Goal: Task Accomplishment & Management: Use online tool/utility

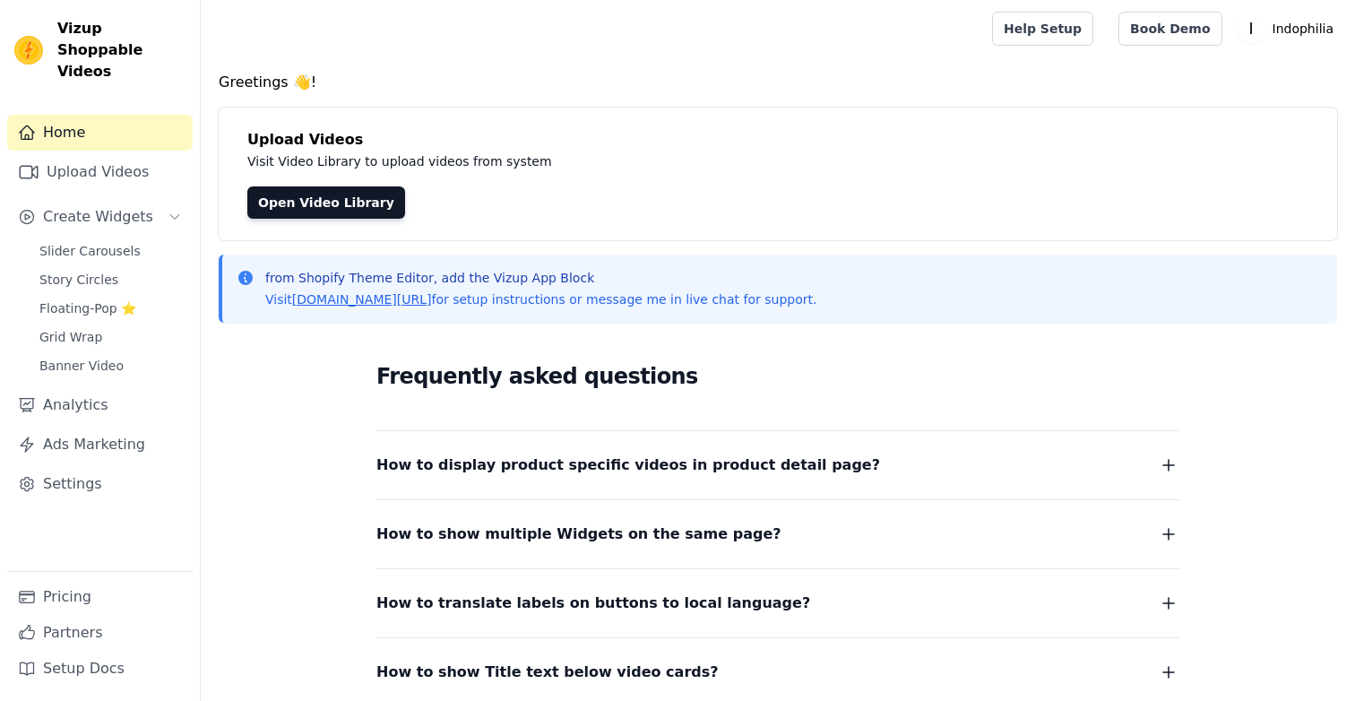
click at [86, 328] on span "Grid Wrap" at bounding box center [70, 337] width 63 height 18
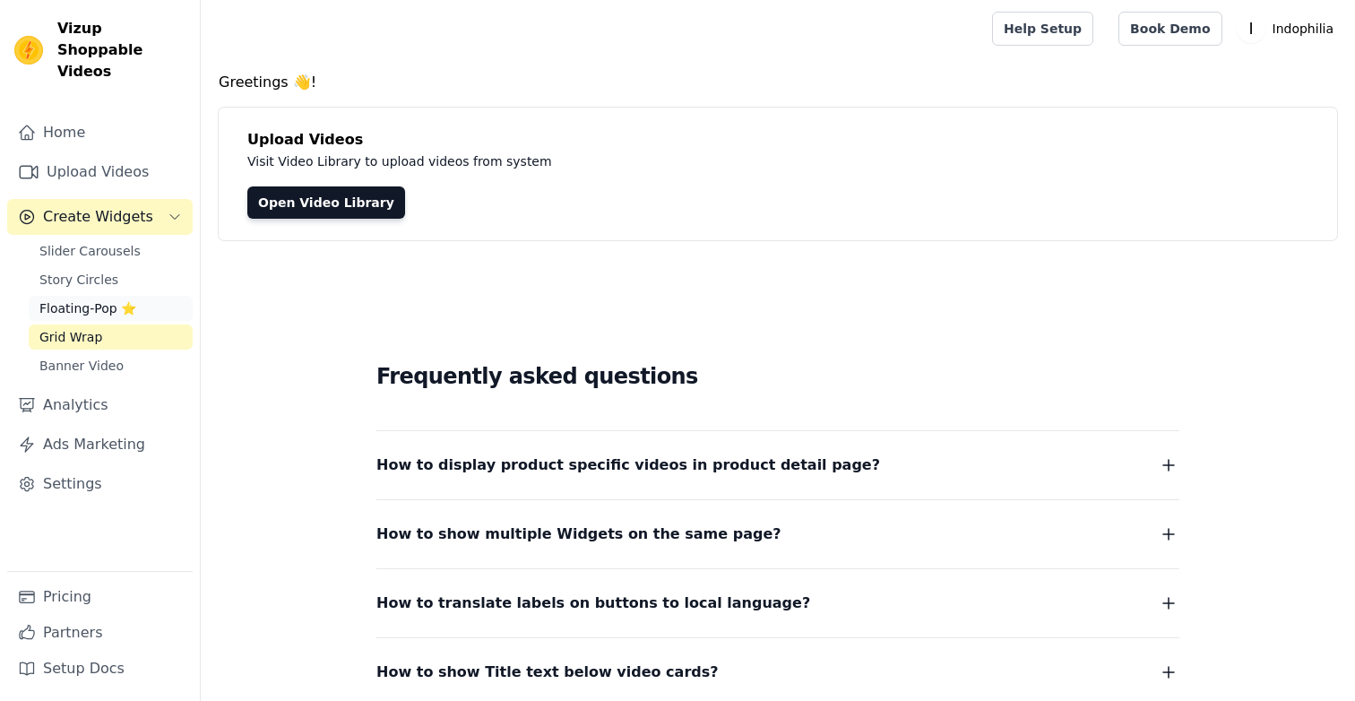
click at [98, 299] on span "Floating-Pop ⭐" at bounding box center [87, 308] width 97 height 18
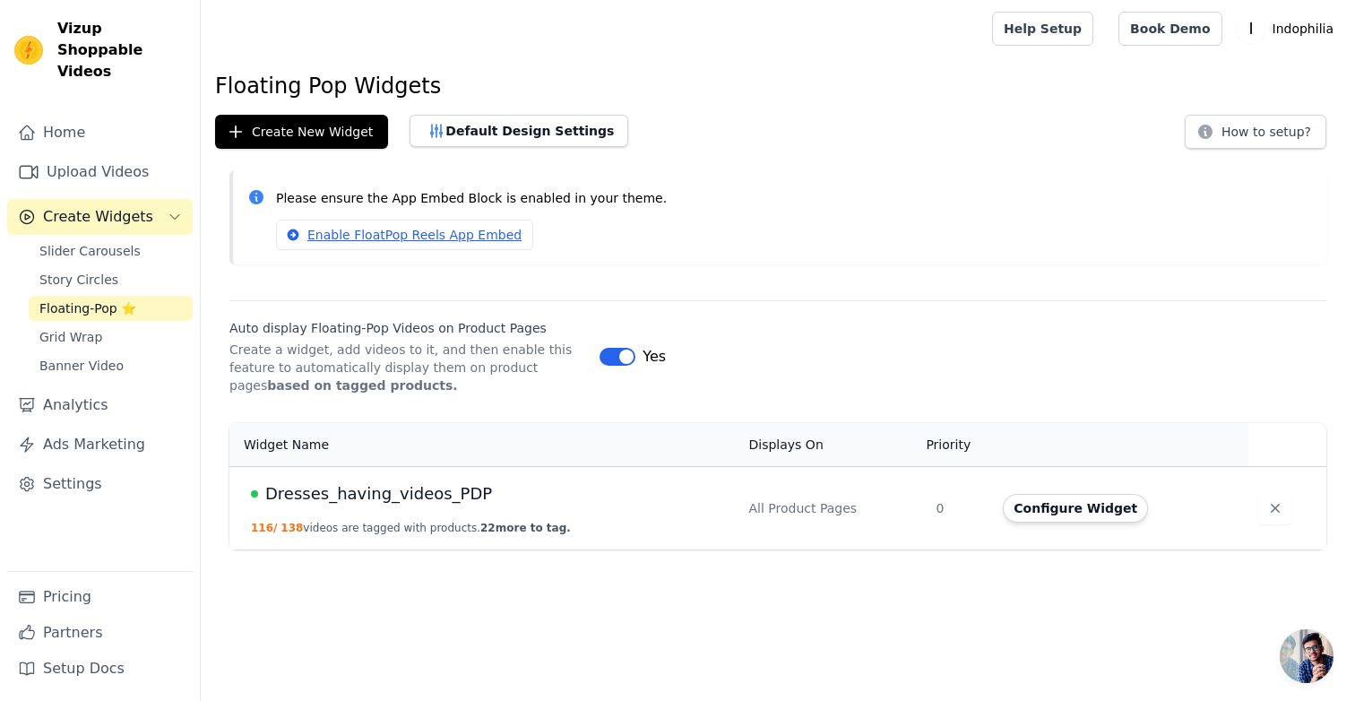
click at [363, 482] on span "Dresses_having_videos_PDP" at bounding box center [378, 493] width 227 height 25
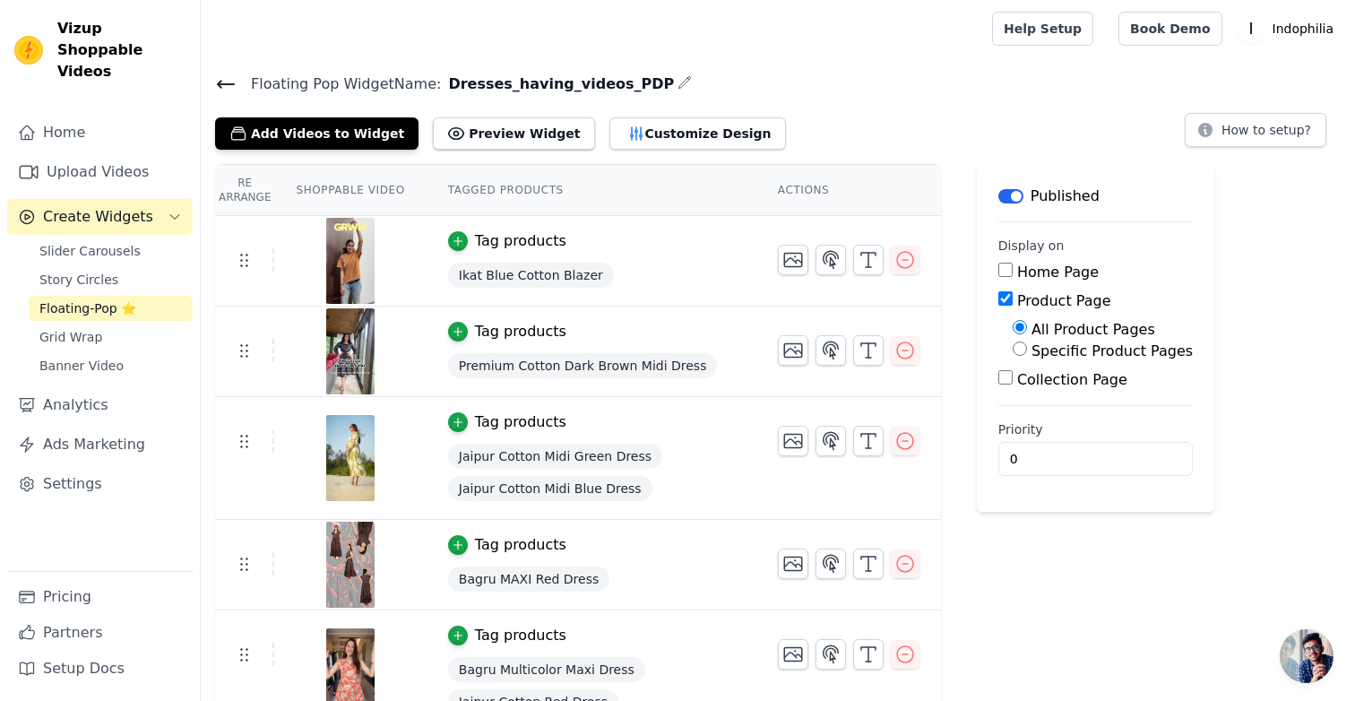
click at [637, 114] on div "Add Videos to Widget Preview Widget Customize Design" at bounding box center [507, 129] width 585 height 39
click at [634, 124] on button "Customize Design" at bounding box center [697, 133] width 177 height 32
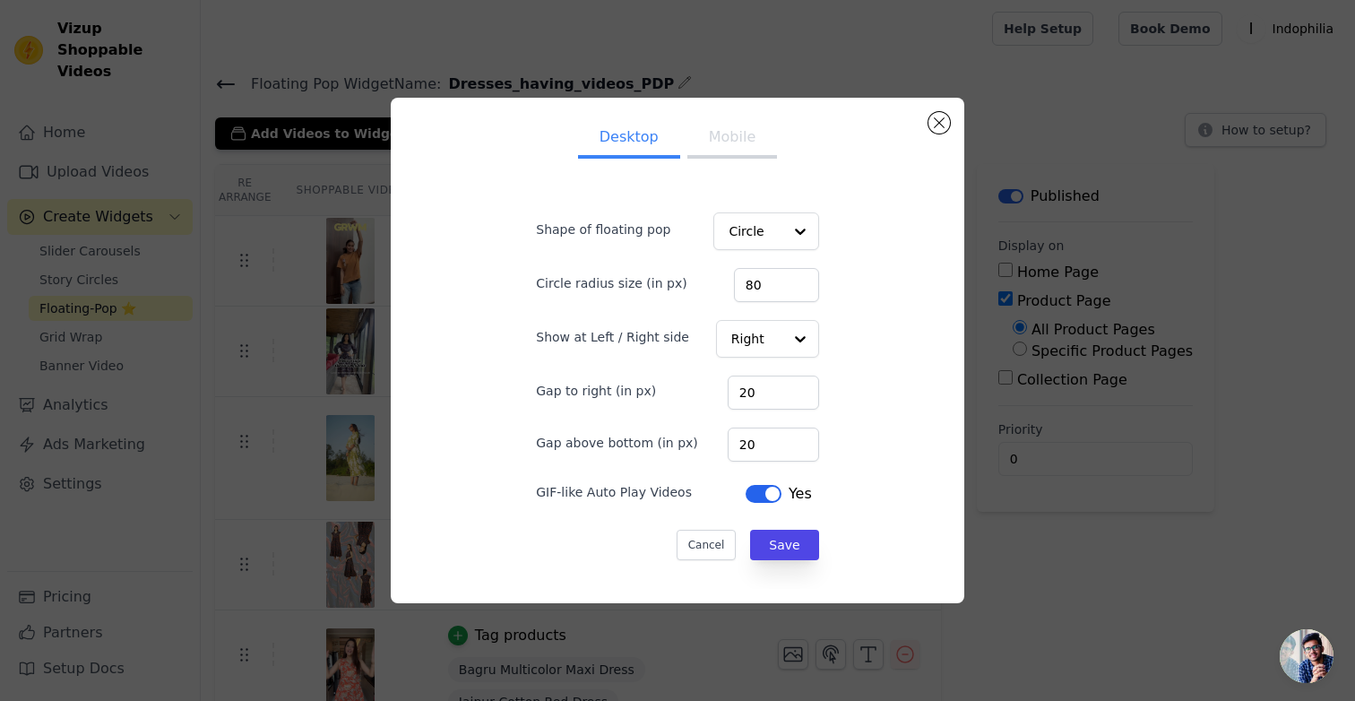
click at [760, 152] on button "Mobile" at bounding box center [732, 138] width 90 height 39
click at [417, 195] on div "Desktop Mobile Shape of floating pop Circle Circle radius size (in px) 80 Show …" at bounding box center [677, 350] width 545 height 477
click at [347, 175] on div "Desktop Mobile Shape of floating pop Circle Circle radius size (in px) 80 Show …" at bounding box center [678, 350] width 1298 height 563
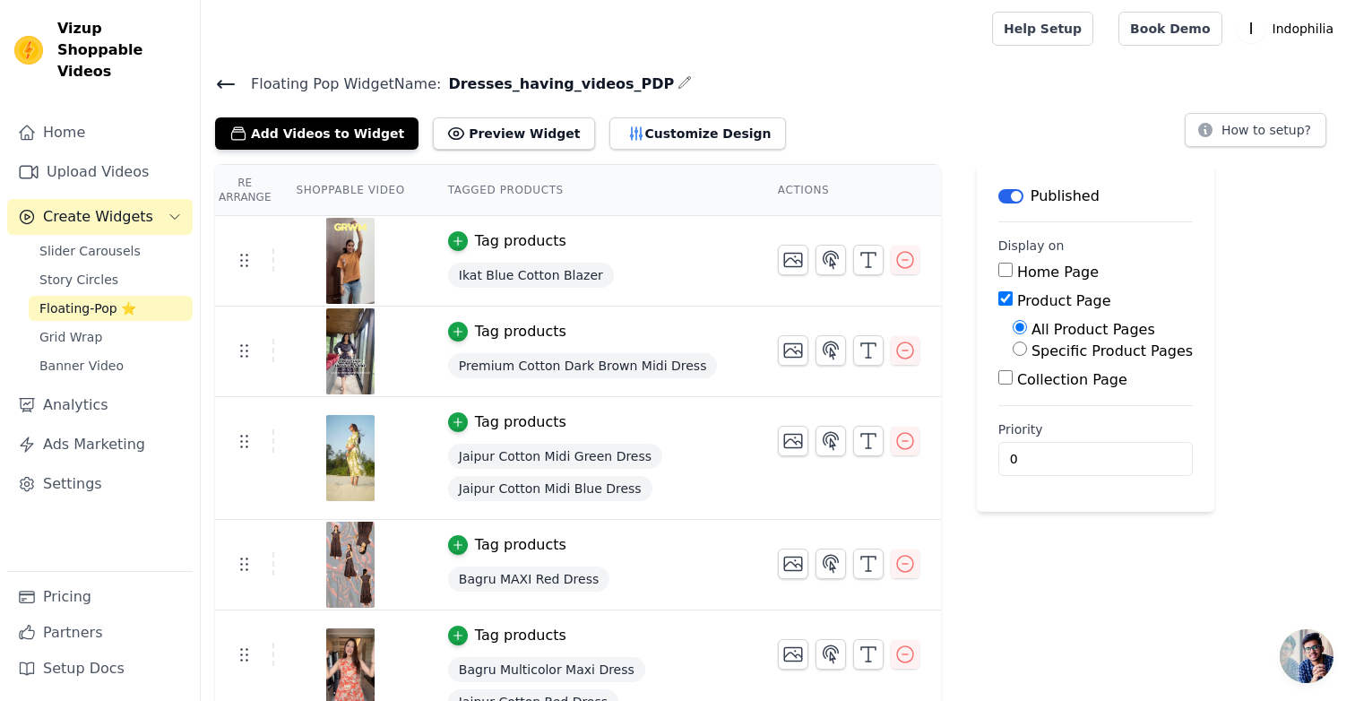
click at [216, 89] on icon at bounding box center [226, 84] width 22 height 22
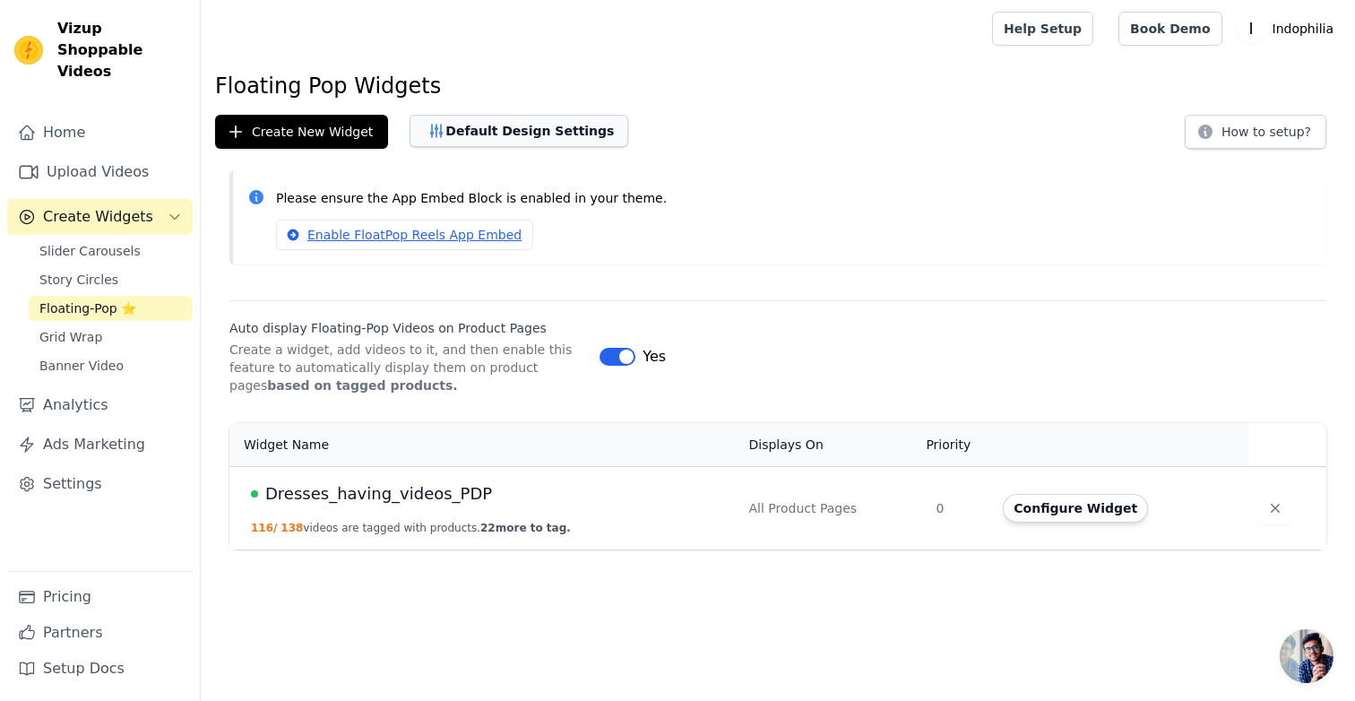
click at [531, 132] on button "Default Design Settings" at bounding box center [519, 131] width 219 height 32
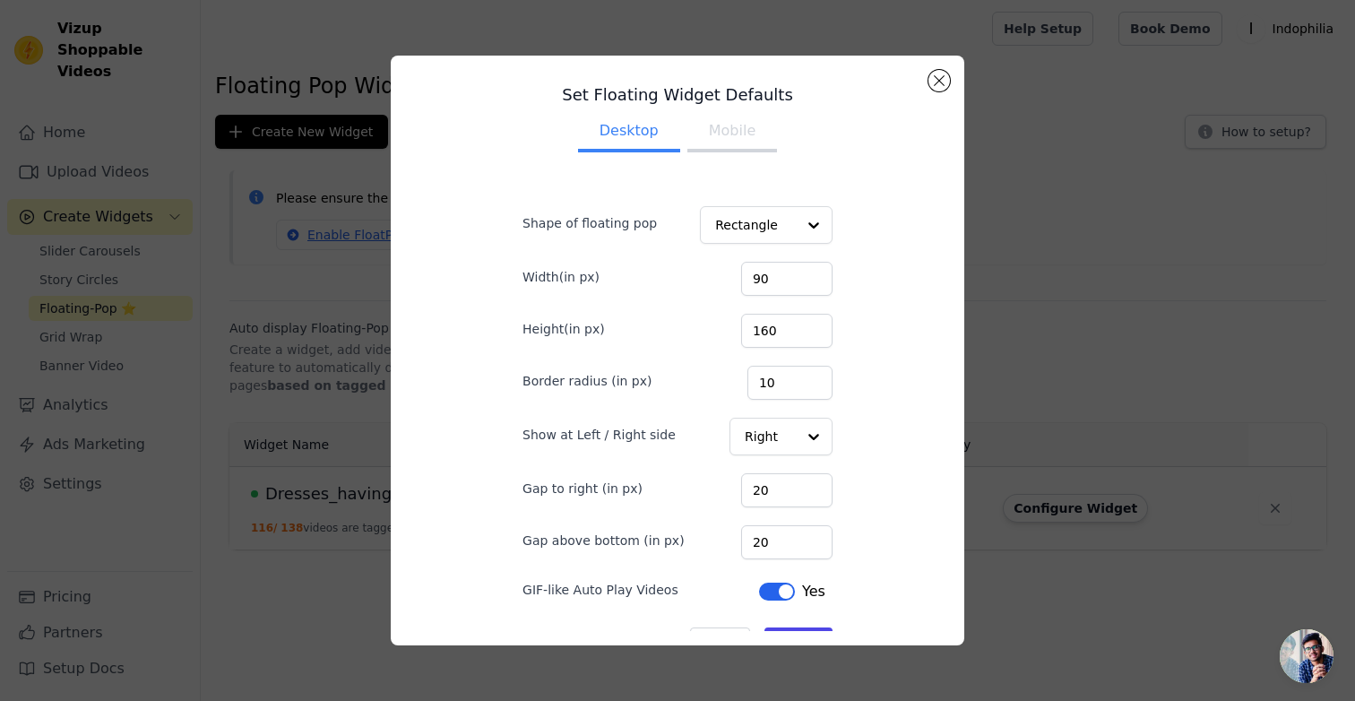
click at [744, 145] on button "Mobile" at bounding box center [732, 132] width 90 height 39
click at [639, 132] on button "Desktop" at bounding box center [629, 132] width 102 height 39
click at [717, 117] on button "Mobile" at bounding box center [732, 132] width 90 height 39
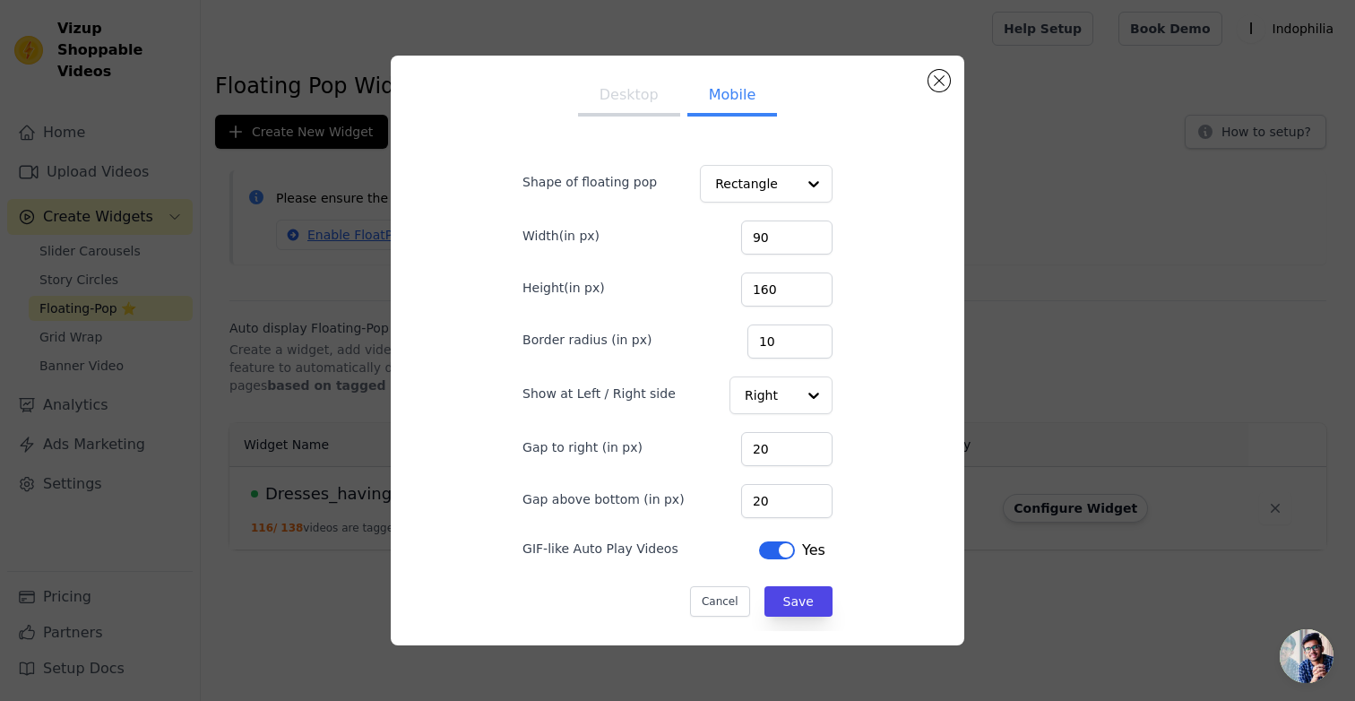
click at [317, 273] on div "Set Floating Widget Defaults Desktop Mobile Shape of floating pop Rectangle Wid…" at bounding box center [678, 350] width 1298 height 647
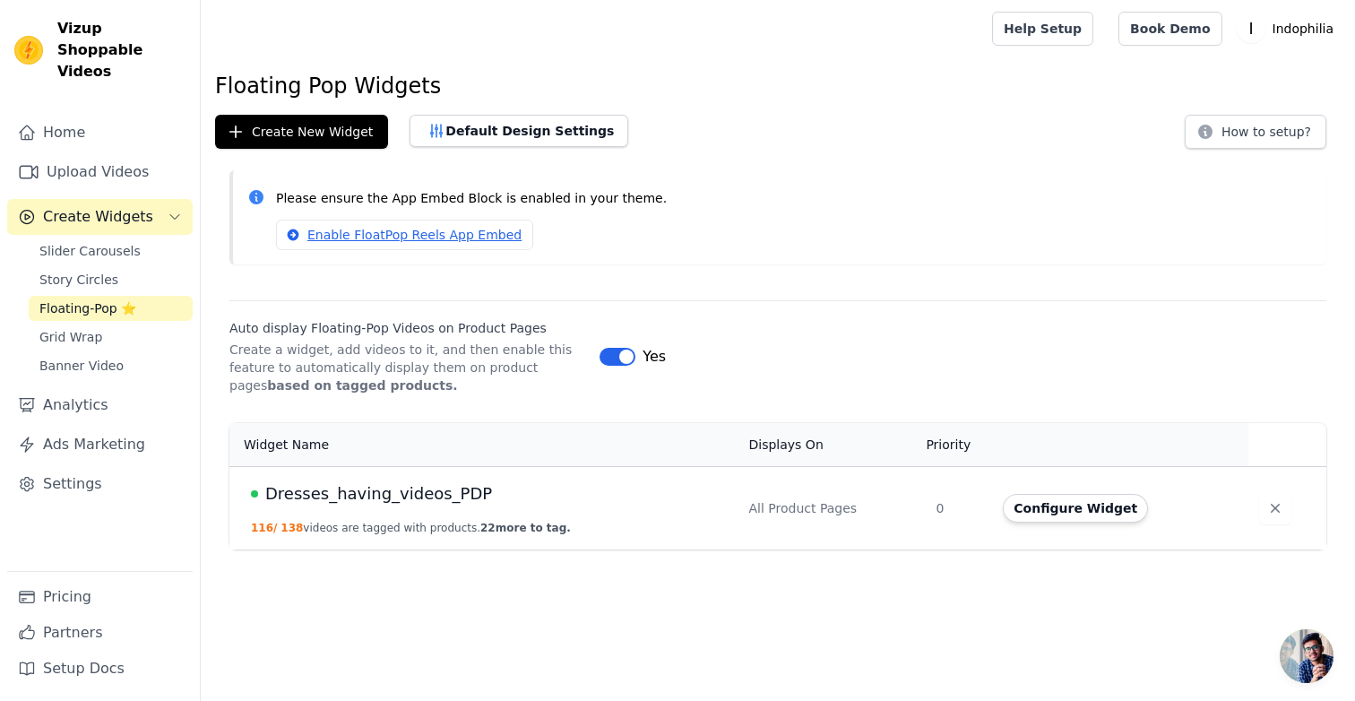
click at [408, 494] on span "Dresses_having_videos_PDP" at bounding box center [378, 493] width 227 height 25
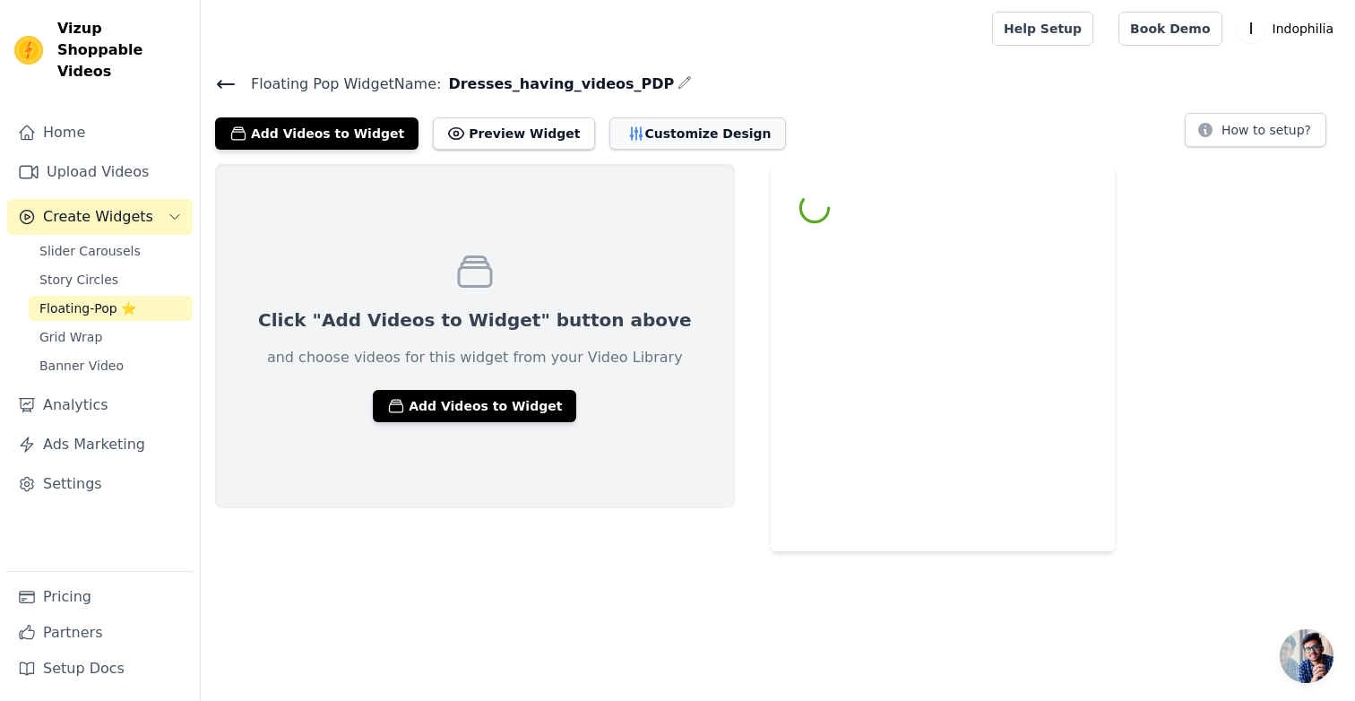
click at [609, 137] on button "Customize Design" at bounding box center [697, 133] width 177 height 32
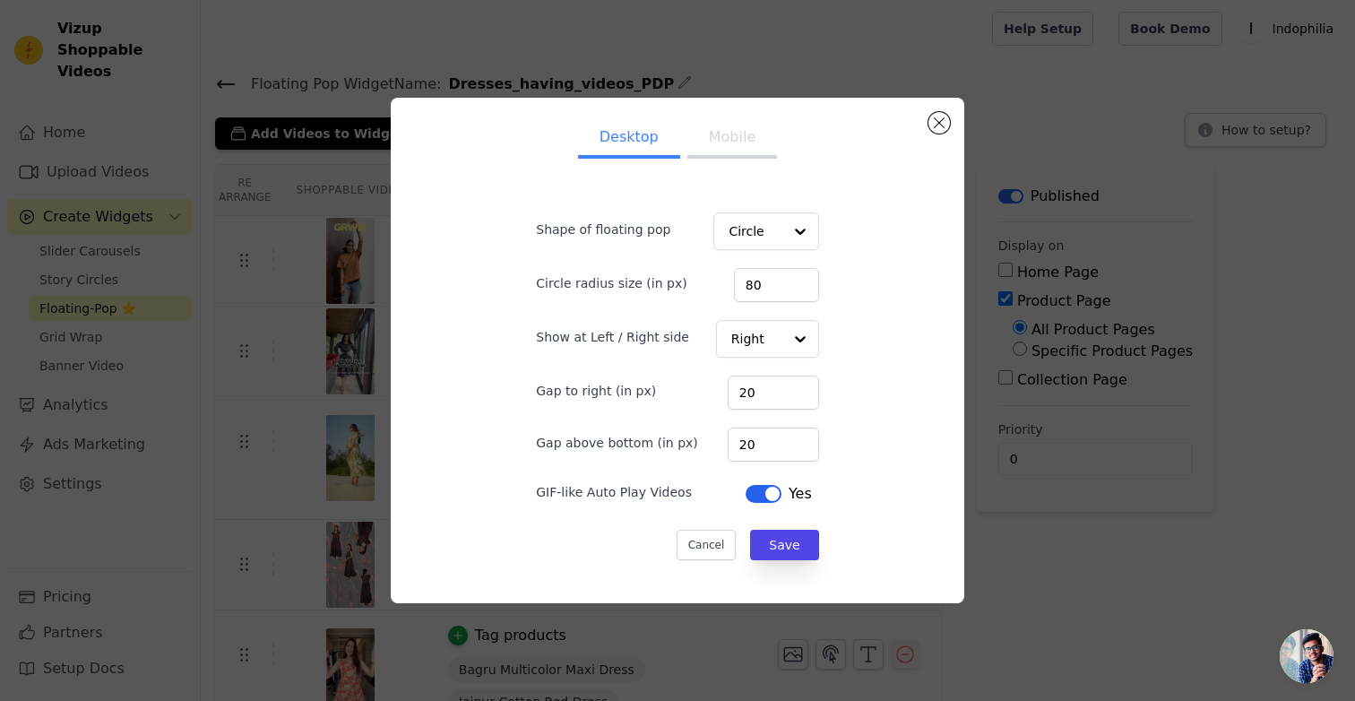
click at [744, 151] on button "Mobile" at bounding box center [732, 138] width 90 height 39
click at [618, 140] on button "Desktop" at bounding box center [629, 138] width 102 height 39
click at [346, 201] on div "Desktop Mobile Shape of floating pop Circle Circle radius size (in px) 80 Show …" at bounding box center [678, 350] width 1298 height 563
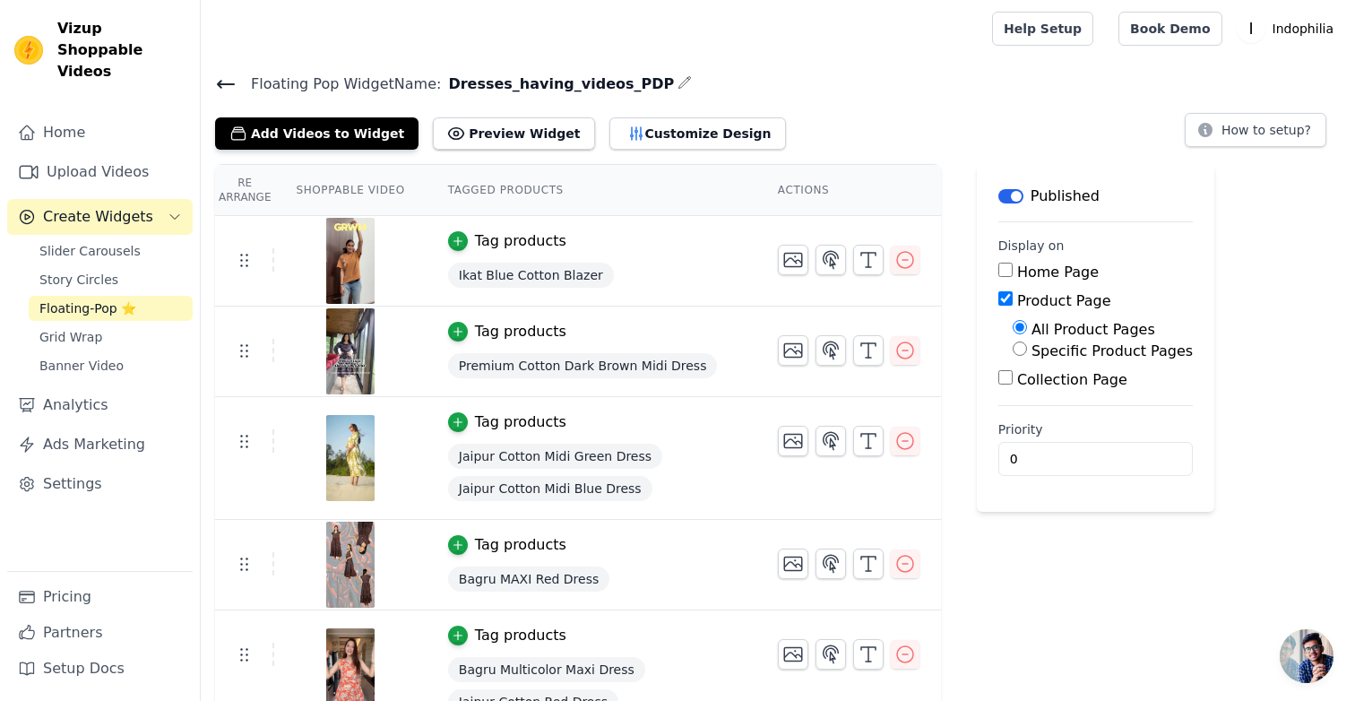
click at [231, 78] on icon at bounding box center [226, 84] width 22 height 22
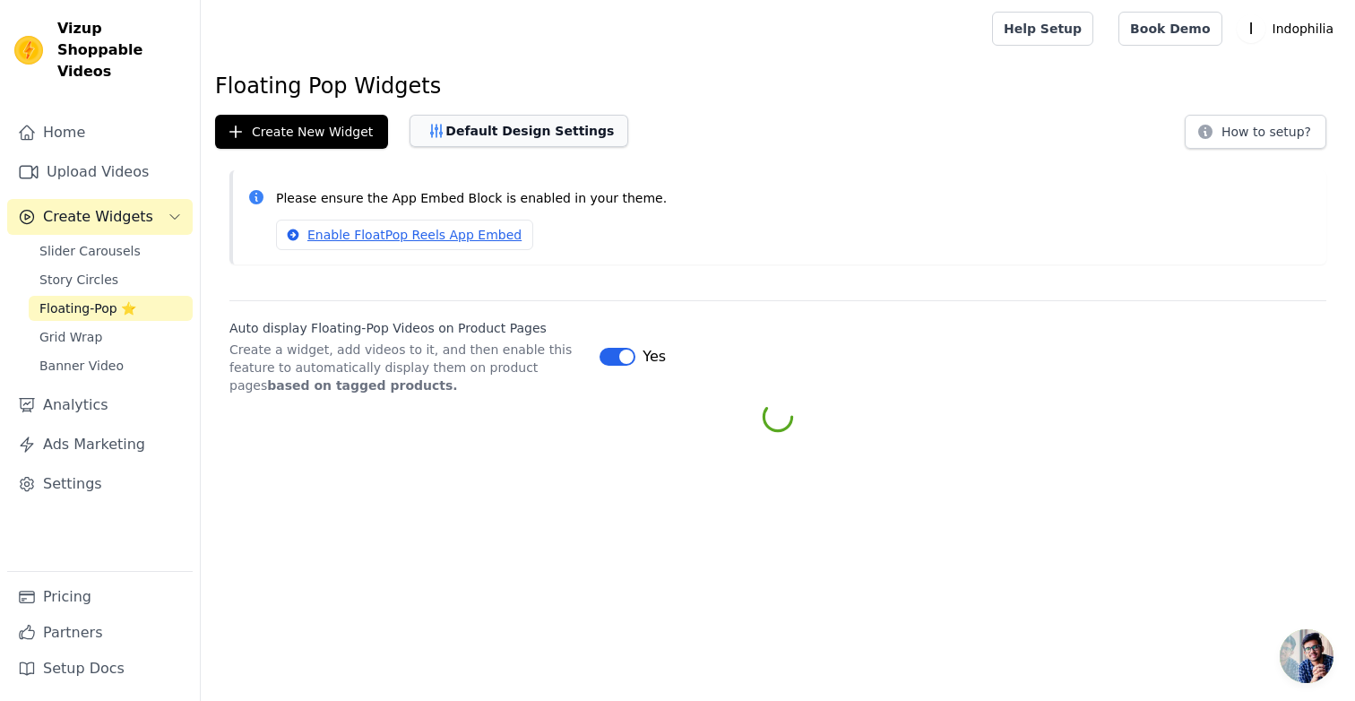
click at [566, 134] on button "Default Design Settings" at bounding box center [519, 131] width 219 height 32
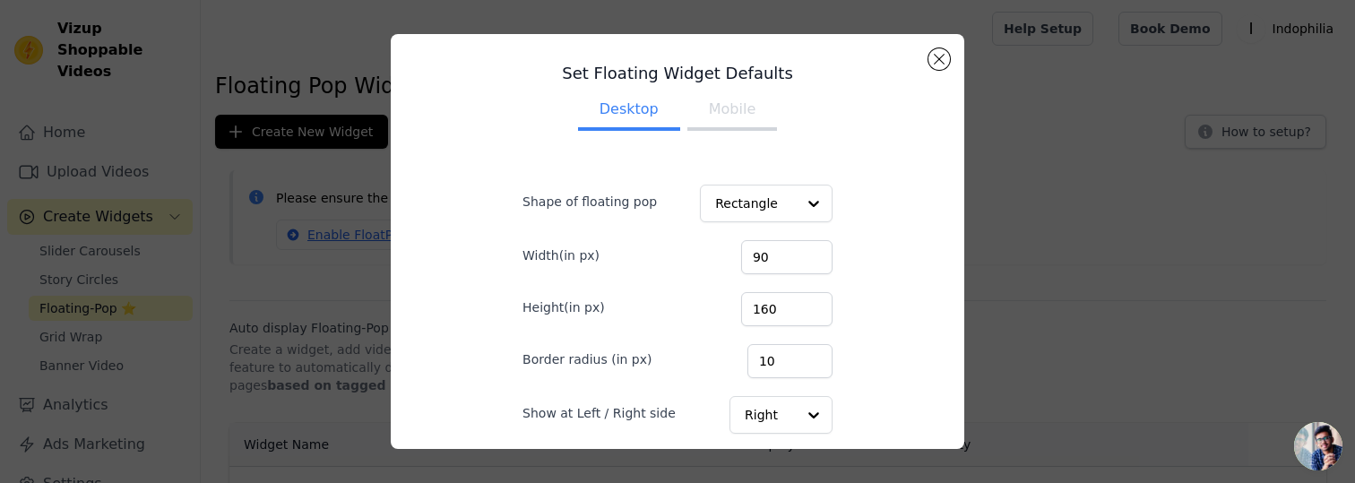
click at [890, 298] on div "Set Floating Widget Defaults Desktop Mobile Shape of floating pop Rectangle Wid…" at bounding box center [677, 241] width 545 height 386
click at [1016, 144] on div "Set Floating Widget Defaults Desktop Mobile Shape of floating pop Rectangle Wid…" at bounding box center [678, 241] width 1298 height 472
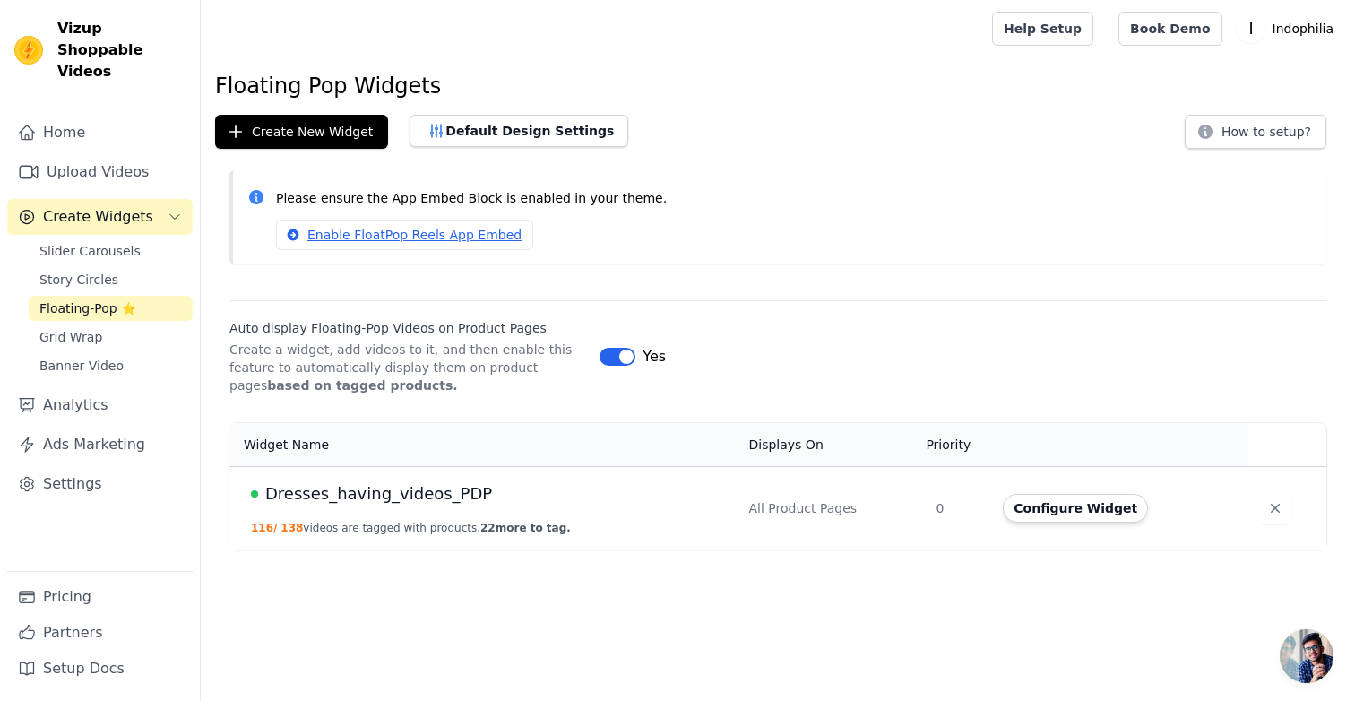
click at [784, 220] on div "Enable FloatPop Reels App Embed" at bounding box center [794, 235] width 1036 height 30
click at [109, 324] on link "Grid Wrap" at bounding box center [111, 336] width 164 height 25
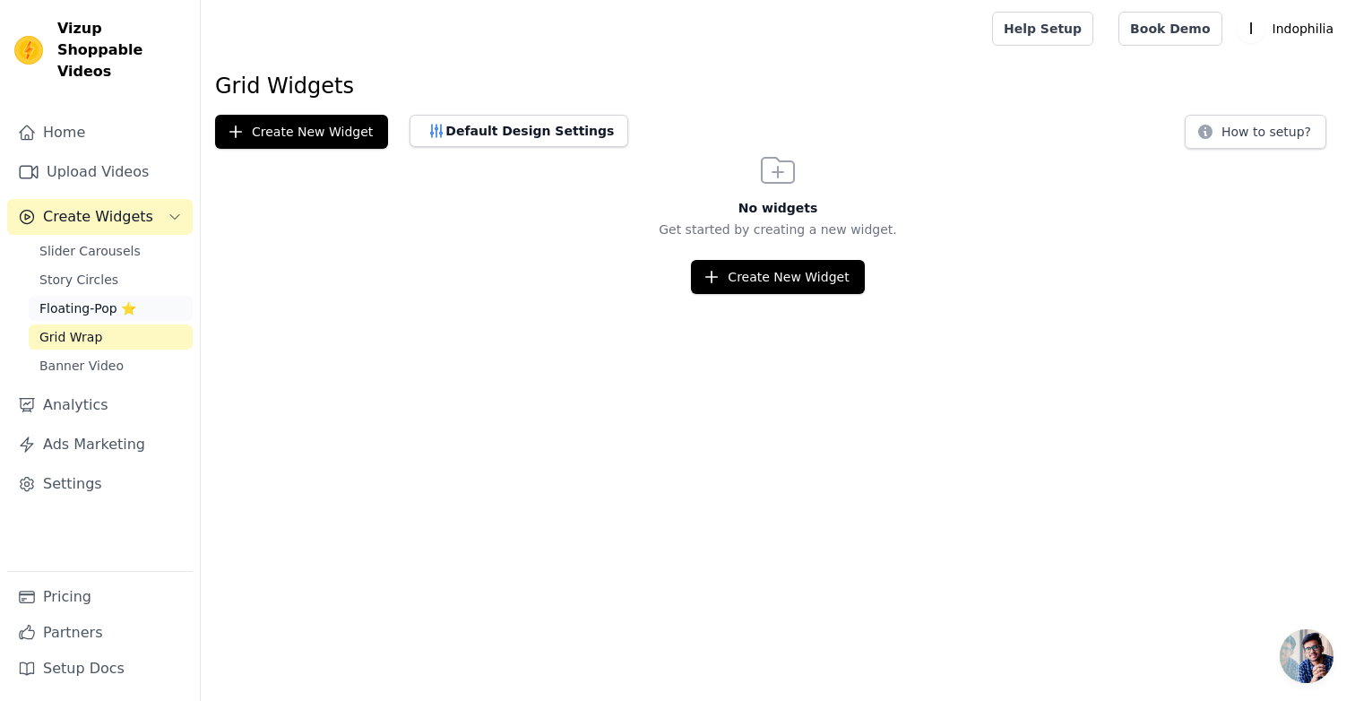
click at [114, 297] on link "Floating-Pop ⭐" at bounding box center [111, 308] width 164 height 25
